Goal: Task Accomplishment & Management: Manage account settings

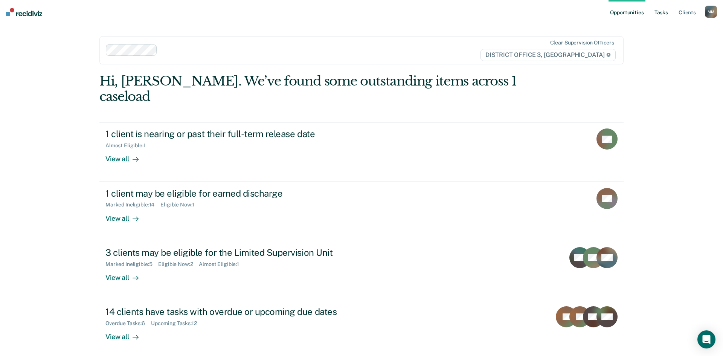
click at [660, 13] on link "Tasks" at bounding box center [661, 12] width 17 height 24
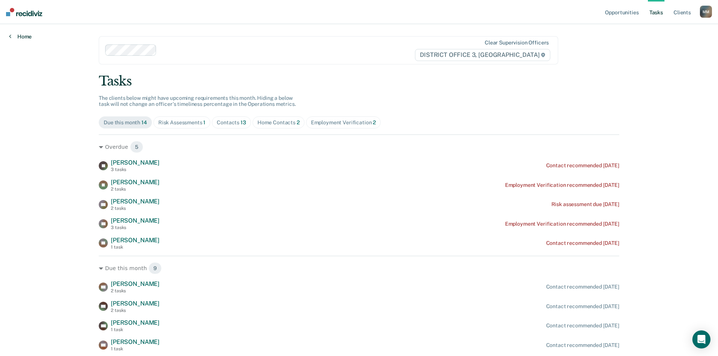
click at [20, 37] on link "Home" at bounding box center [20, 36] width 23 height 7
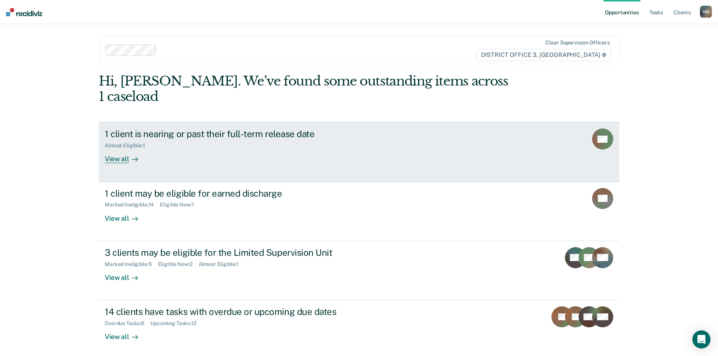
click at [209, 142] on div "1 client is nearing or past their full-term release date Almost Eligible : 1 Vi…" at bounding box center [246, 145] width 283 height 35
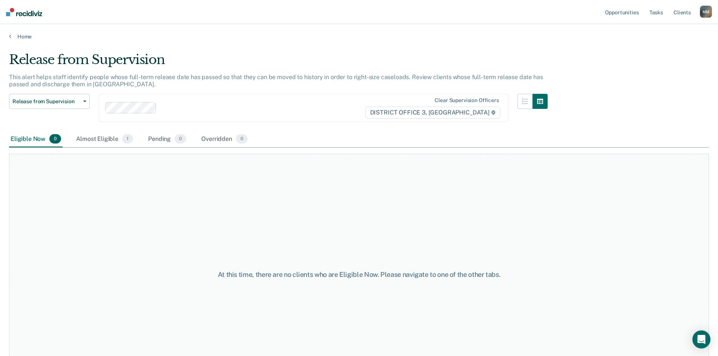
click at [21, 141] on div "Eligible Now 0" at bounding box center [35, 139] width 53 height 17
click at [96, 147] on div "Almost Eligible 1" at bounding box center [105, 139] width 60 height 17
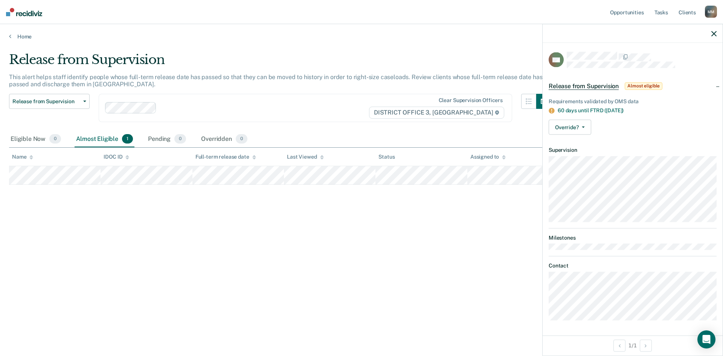
click at [709, 31] on div at bounding box center [633, 33] width 180 height 19
click at [712, 32] on icon "button" at bounding box center [714, 33] width 5 height 5
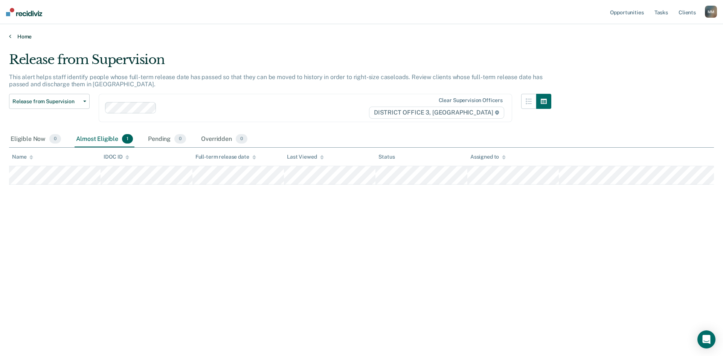
click at [12, 36] on link "Home" at bounding box center [361, 36] width 705 height 7
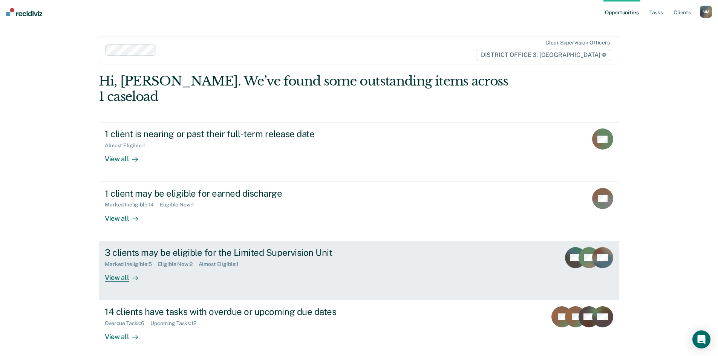
click at [347, 264] on div "3 clients may be eligible for the Limited Supervision Unit Marked Ineligible : …" at bounding box center [246, 264] width 283 height 35
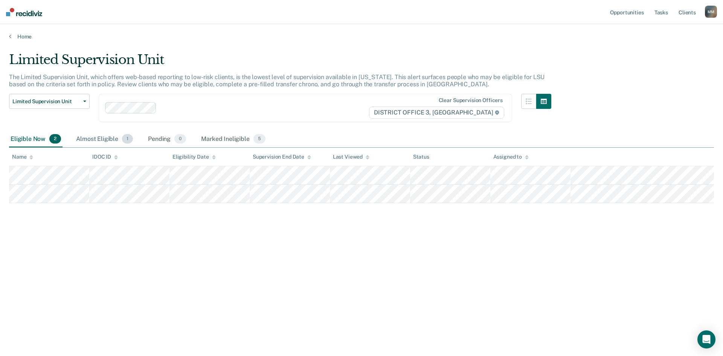
click at [106, 142] on div "Almost Eligible 1" at bounding box center [105, 139] width 60 height 17
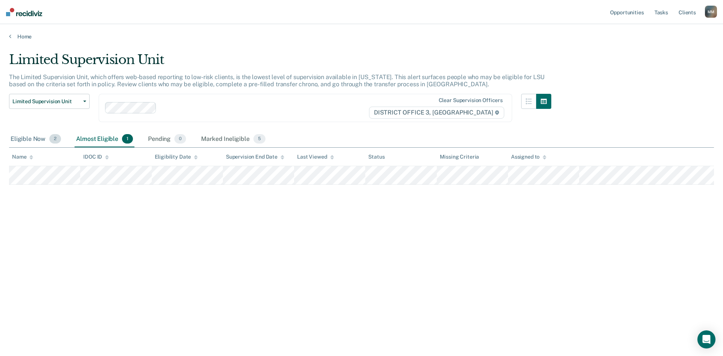
click at [17, 143] on div "Eligible Now 2" at bounding box center [35, 139] width 53 height 17
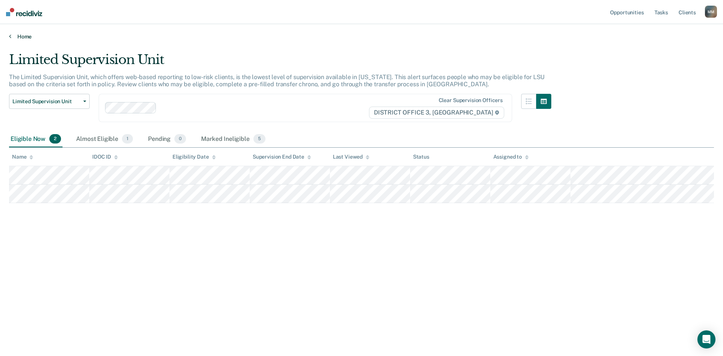
click at [19, 40] on link "Home" at bounding box center [361, 36] width 705 height 7
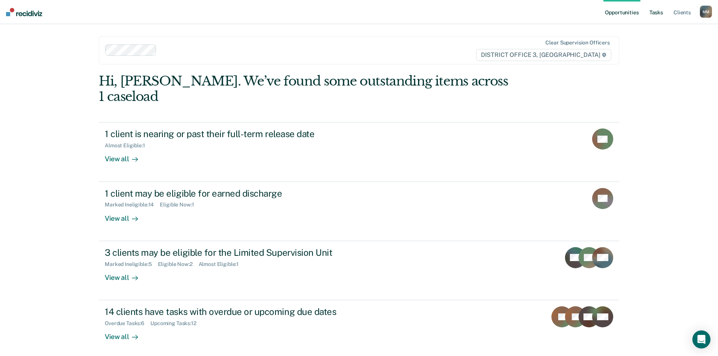
click at [652, 12] on link "Tasks" at bounding box center [656, 12] width 17 height 24
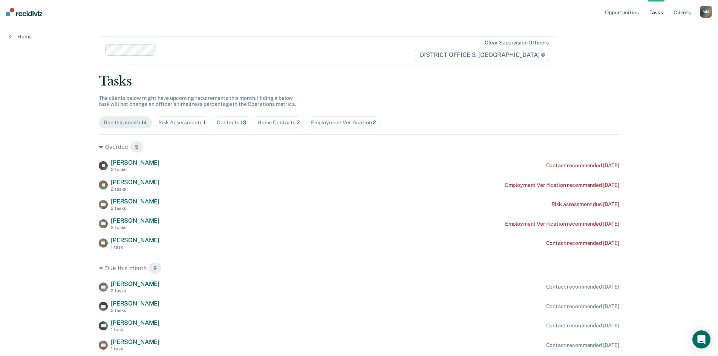
click at [167, 124] on div "Risk Assessments 1" at bounding box center [181, 122] width 47 height 6
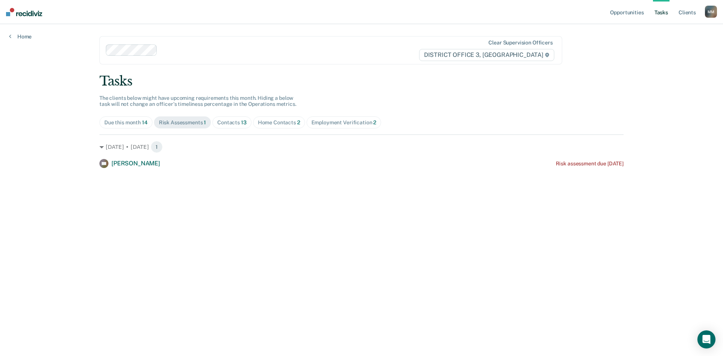
click at [233, 122] on div "Contacts 13" at bounding box center [231, 122] width 29 height 6
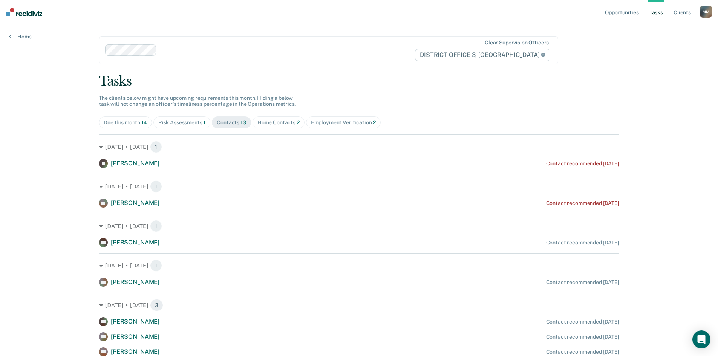
click at [275, 124] on div "Home Contacts 2" at bounding box center [278, 122] width 42 height 6
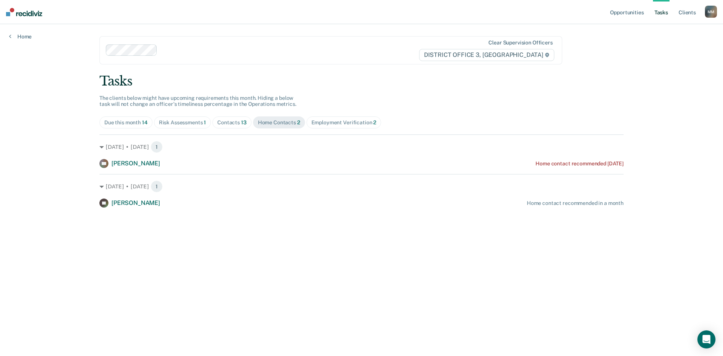
click at [377, 125] on span "Employment Verification 2" at bounding box center [344, 122] width 75 height 12
click at [568, 159] on div "[DATE] • [DATE] 1 JP [PERSON_NAME] Employment Verification recommended [DATE]" at bounding box center [361, 151] width 524 height 34
click at [576, 166] on div "Employment Verification recommended [DATE]" at bounding box center [567, 163] width 114 height 6
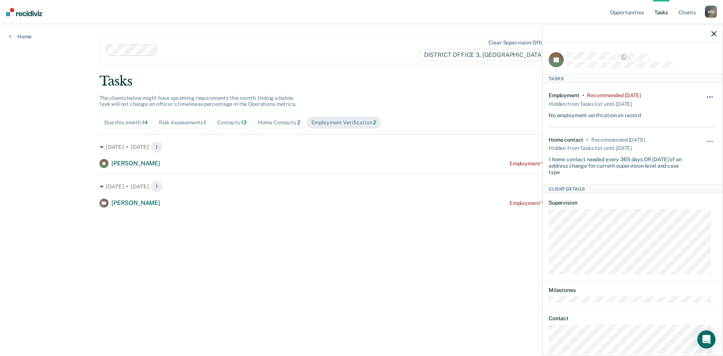
click at [704, 96] on button "button" at bounding box center [710, 101] width 13 height 12
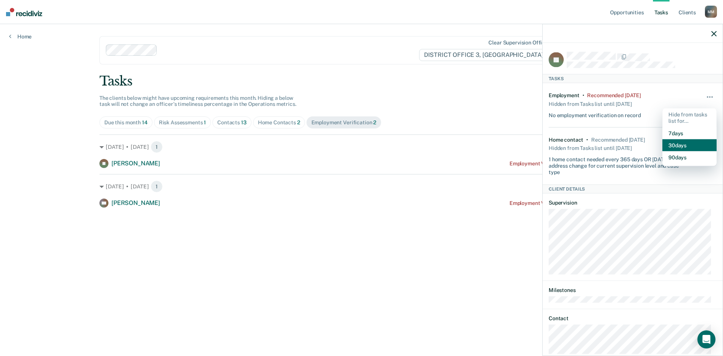
click at [699, 148] on button "30 days" at bounding box center [690, 145] width 54 height 12
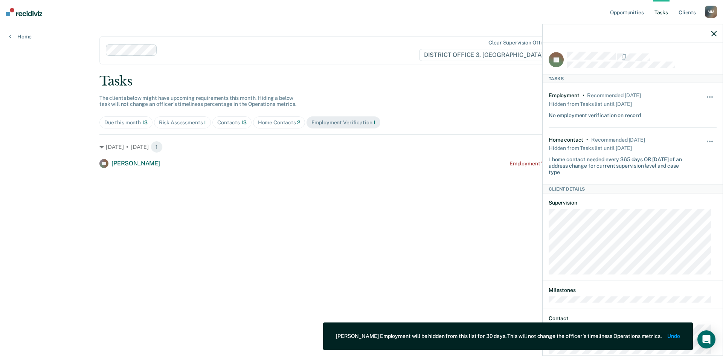
click at [715, 33] on icon "button" at bounding box center [714, 33] width 5 height 5
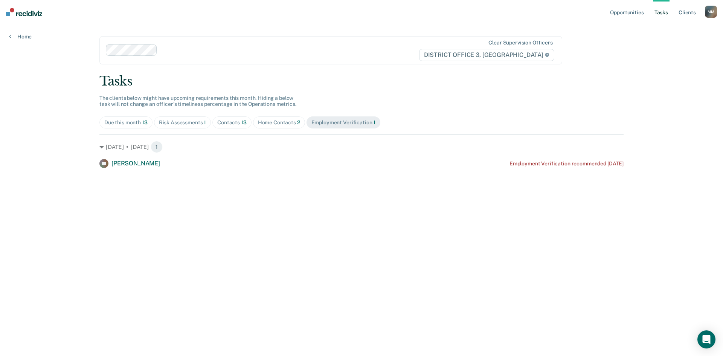
click at [268, 124] on div "Home Contacts 2" at bounding box center [279, 122] width 42 height 6
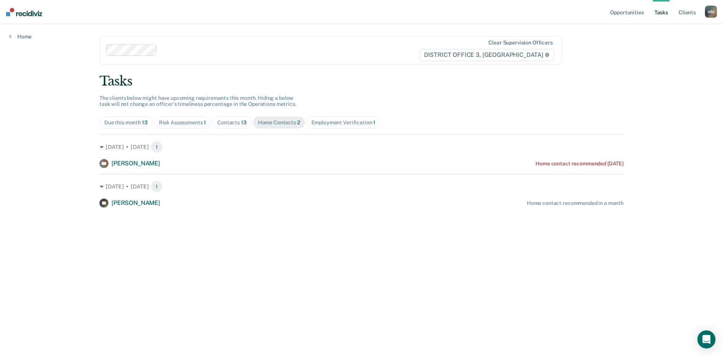
click at [233, 119] on div "Contacts 13" at bounding box center [231, 122] width 29 height 6
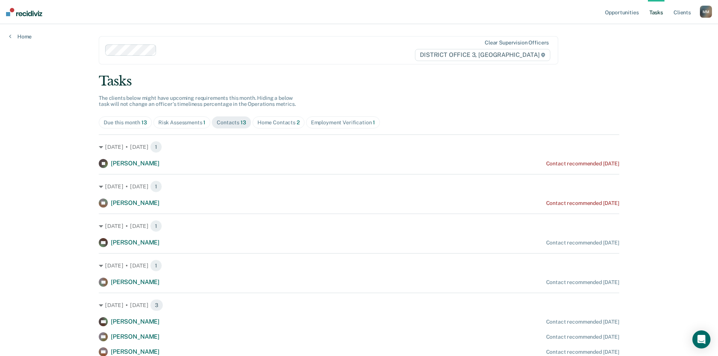
click at [233, 119] on div "Contacts 13" at bounding box center [231, 122] width 29 height 6
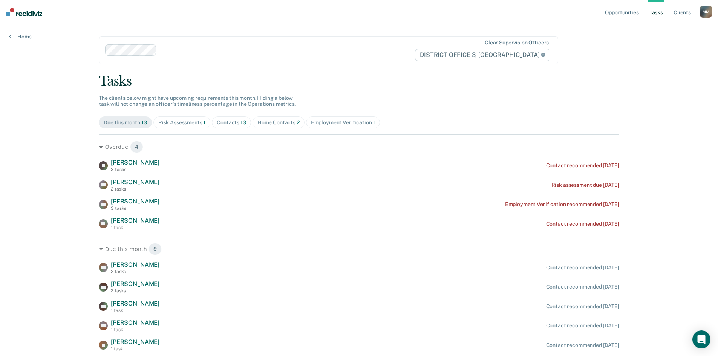
click at [177, 121] on div "Risk Assessments 1" at bounding box center [181, 122] width 47 height 6
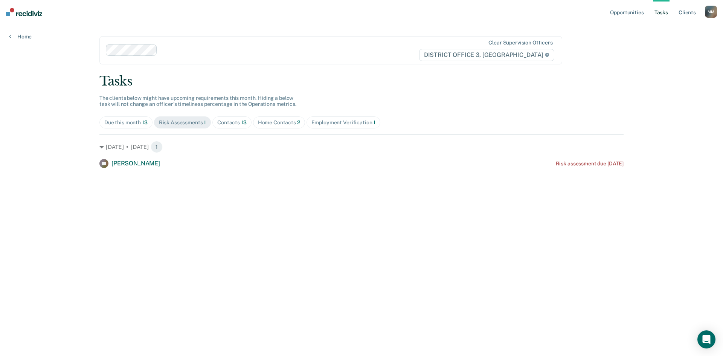
click at [233, 122] on div "Contacts 13" at bounding box center [231, 122] width 29 height 6
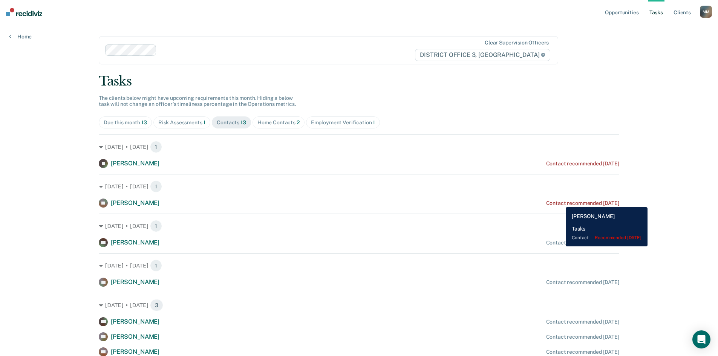
click at [560, 202] on div "Contact recommended [DATE]" at bounding box center [582, 203] width 73 height 6
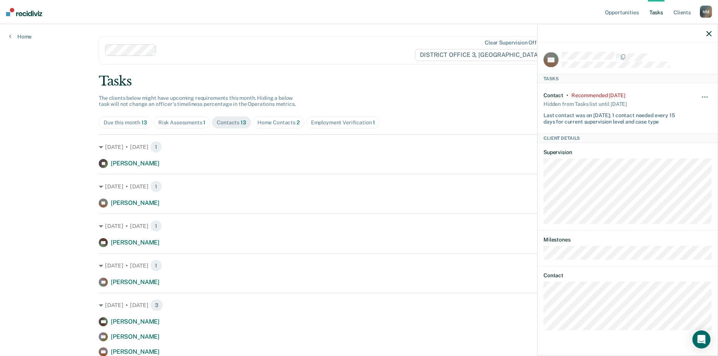
click at [704, 93] on div "Hide from tasks list for... 7 days 30 days 90 days" at bounding box center [704, 108] width 13 height 32
click at [707, 96] on span "button" at bounding box center [707, 97] width 2 height 2
click at [682, 128] on button "7 days" at bounding box center [684, 133] width 54 height 12
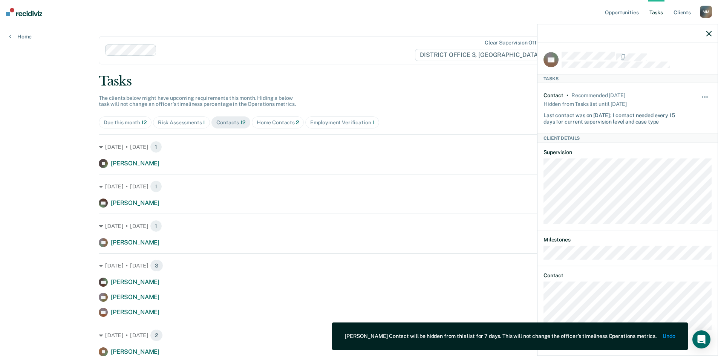
click at [707, 36] on icon "button" at bounding box center [708, 33] width 5 height 5
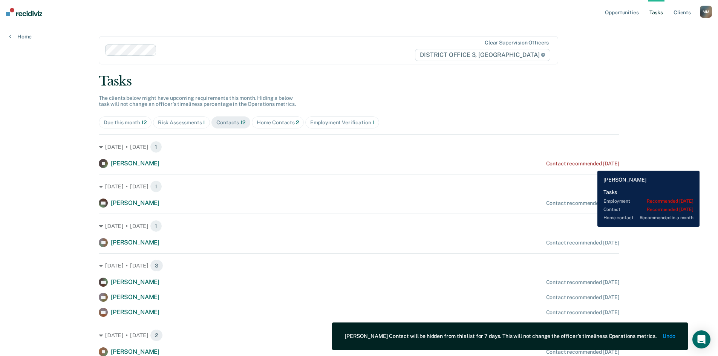
click at [591, 165] on div "Contact recommended [DATE]" at bounding box center [582, 163] width 73 height 6
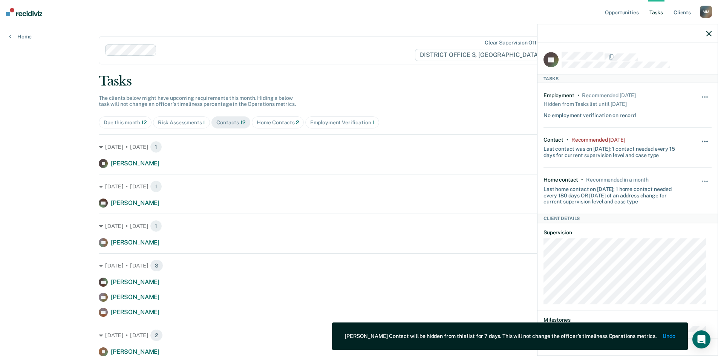
click at [702, 143] on button "button" at bounding box center [704, 145] width 13 height 12
click at [672, 177] on button "7 days" at bounding box center [684, 177] width 54 height 12
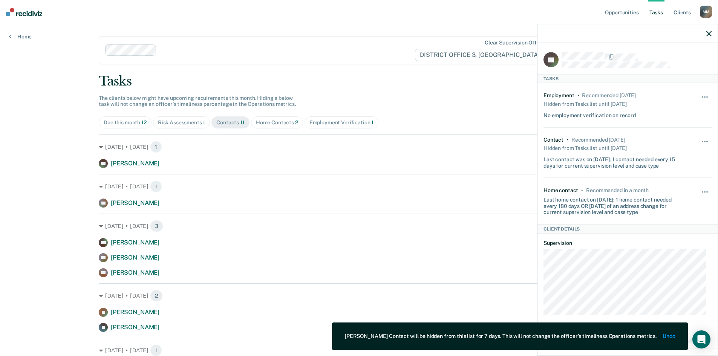
click at [708, 31] on icon "button" at bounding box center [708, 33] width 5 height 5
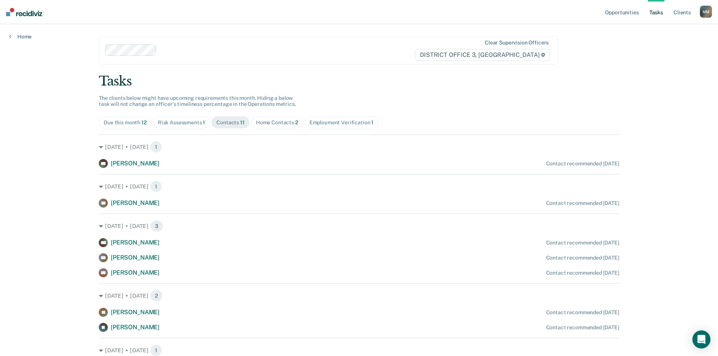
click at [173, 131] on div "Tasks The clients below might have upcoming requirements this month. Hiding a b…" at bounding box center [359, 269] width 520 height 392
click at [188, 117] on span "Risk Assessments 1" at bounding box center [181, 122] width 57 height 12
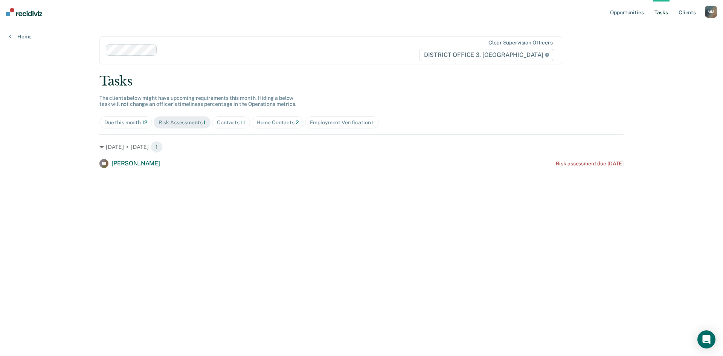
click at [289, 127] on span "Home Contacts 2" at bounding box center [278, 122] width 52 height 12
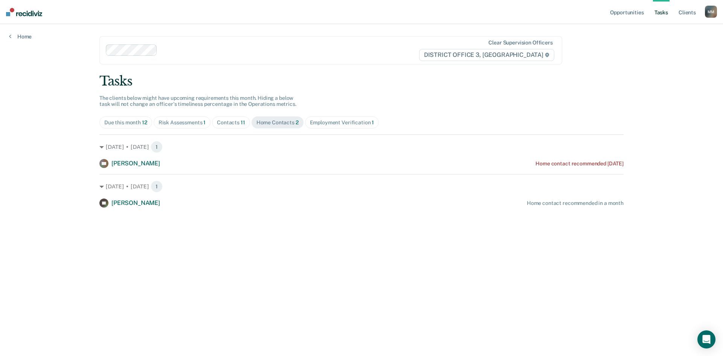
click at [331, 121] on div "Employment Verification 1" at bounding box center [342, 122] width 64 height 6
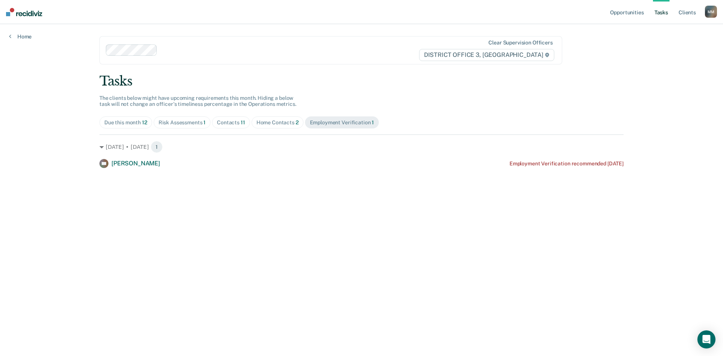
click at [236, 126] on span "Contacts 11" at bounding box center [231, 122] width 38 height 12
